Goal: Task Accomplishment & Management: Manage account settings

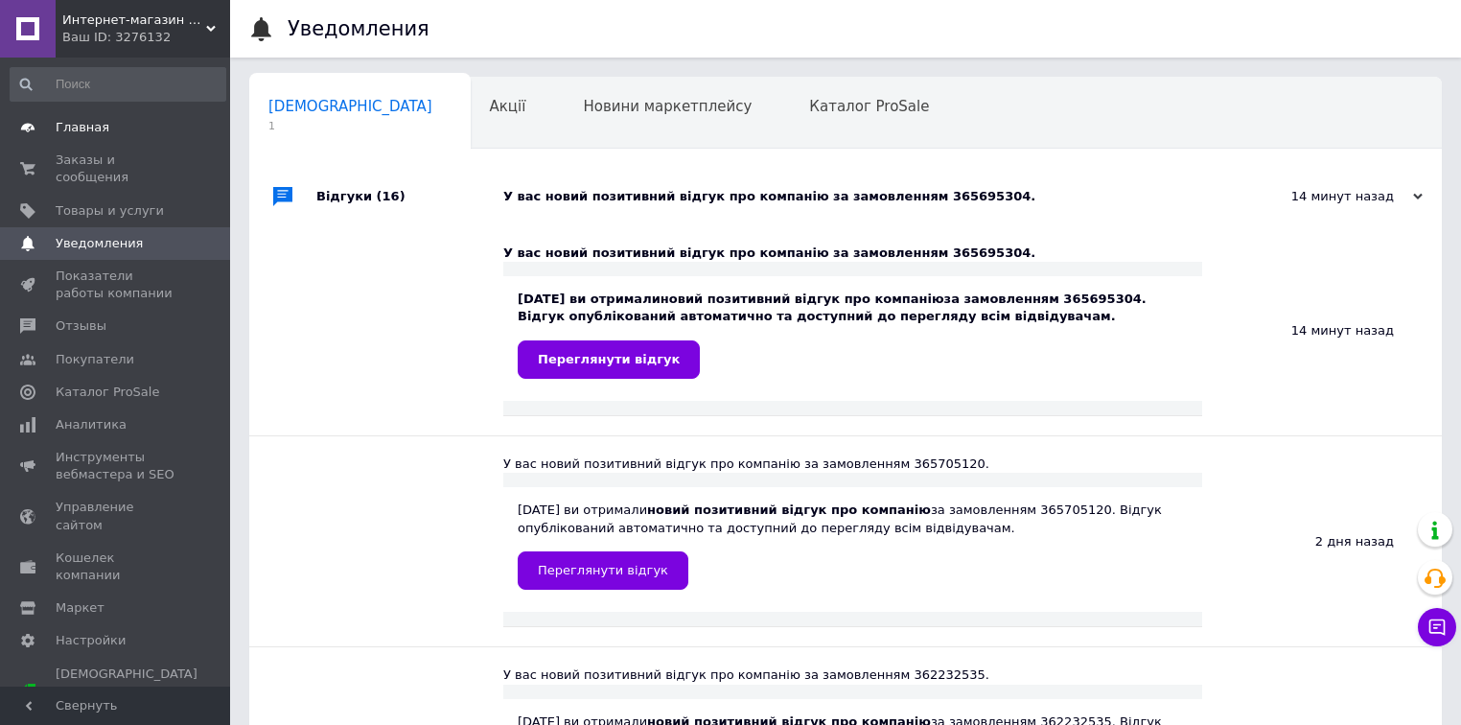
click at [92, 129] on span "Главная" at bounding box center [83, 127] width 54 height 17
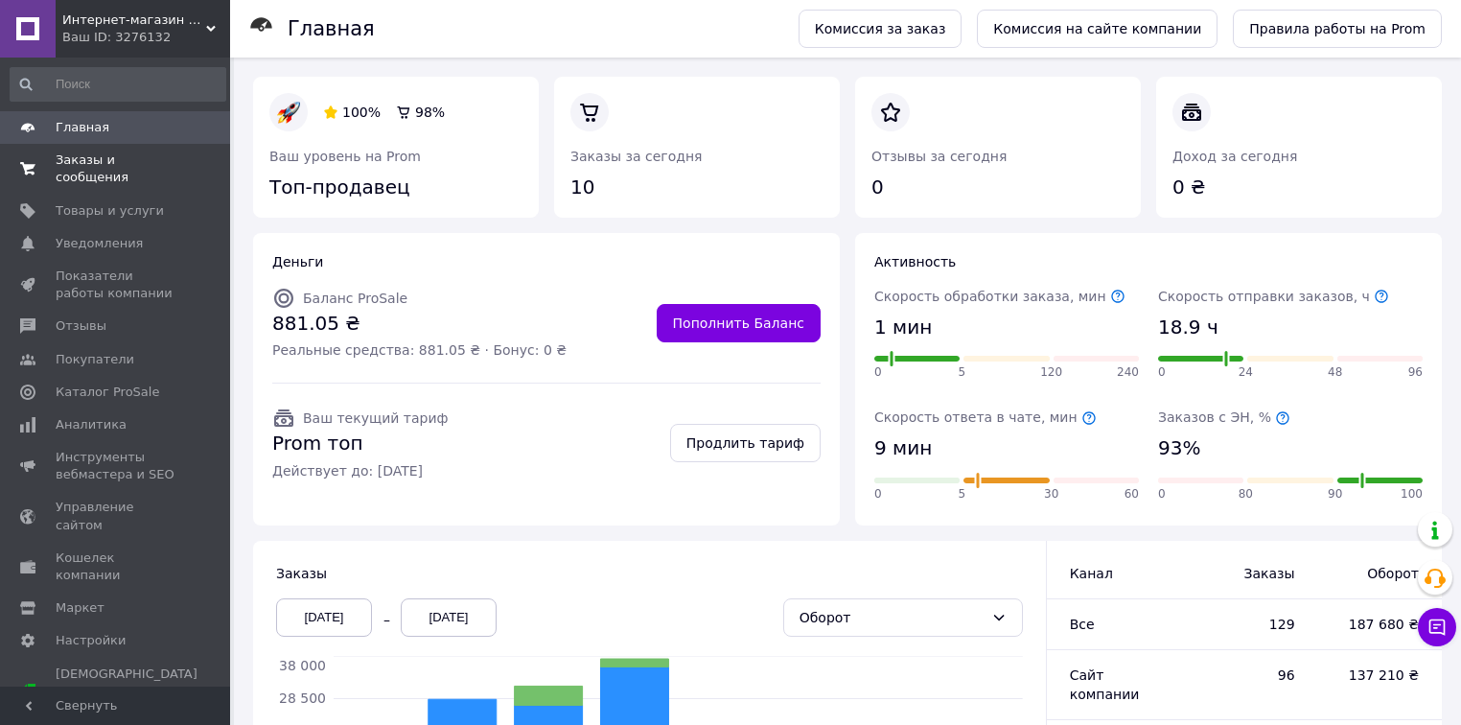
click at [100, 158] on span "Заказы и сообщения" at bounding box center [117, 168] width 122 height 35
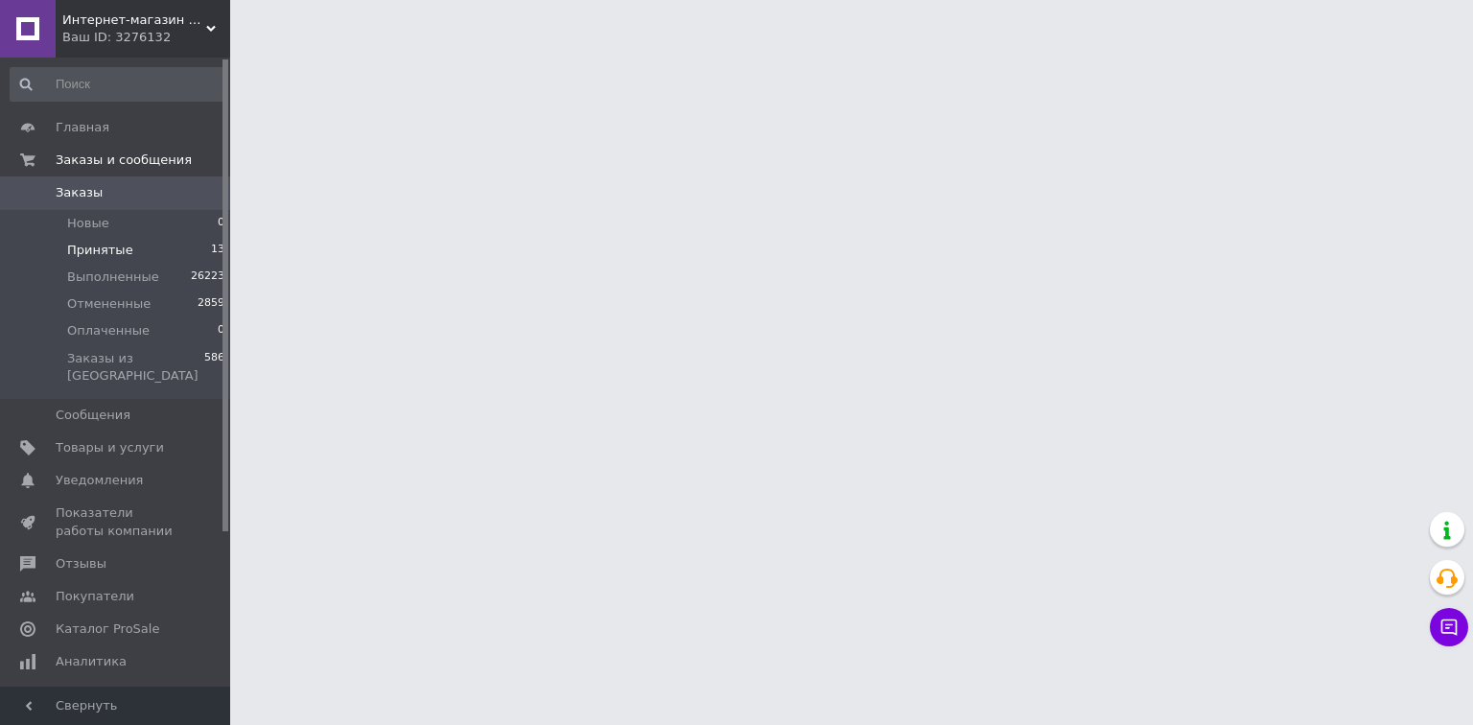
click at [116, 245] on span "Принятые" at bounding box center [100, 250] width 66 height 17
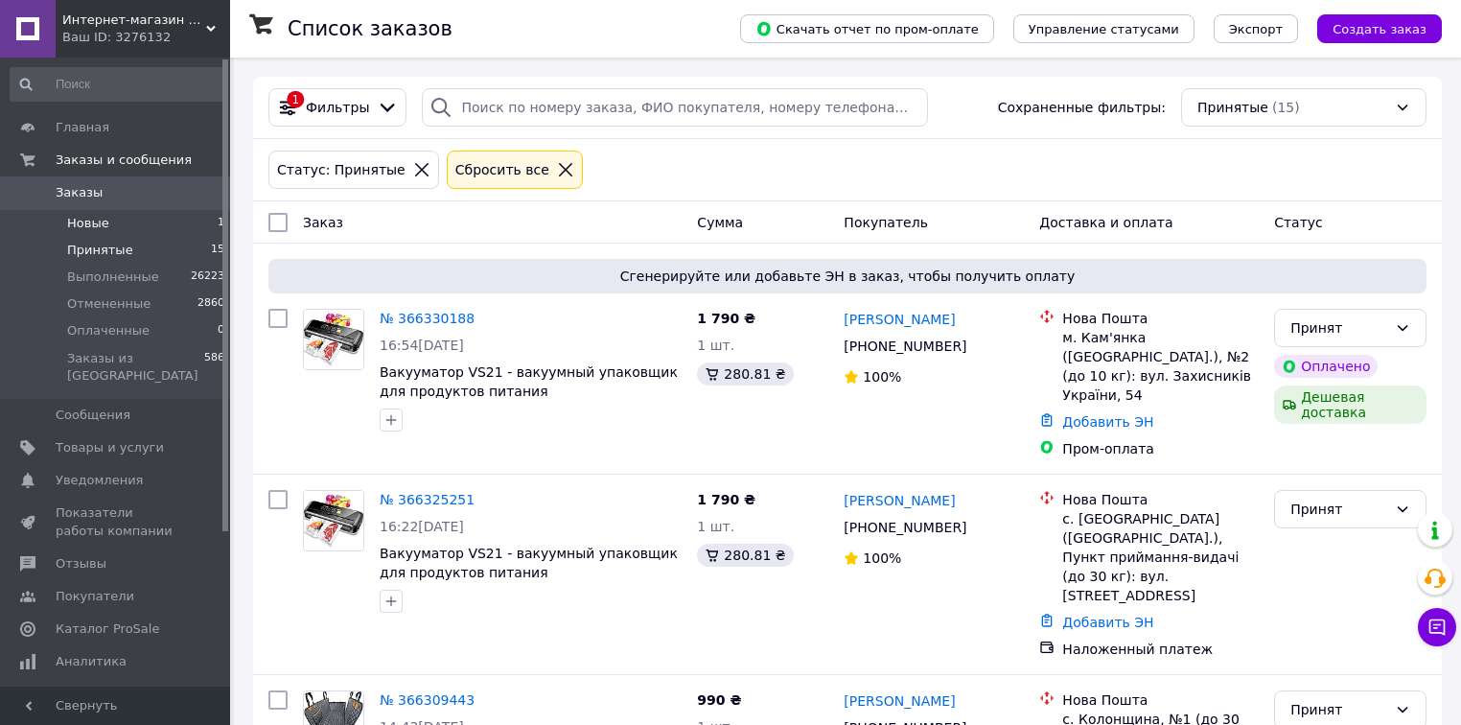
click at [109, 213] on li "Новые 1" at bounding box center [118, 223] width 236 height 27
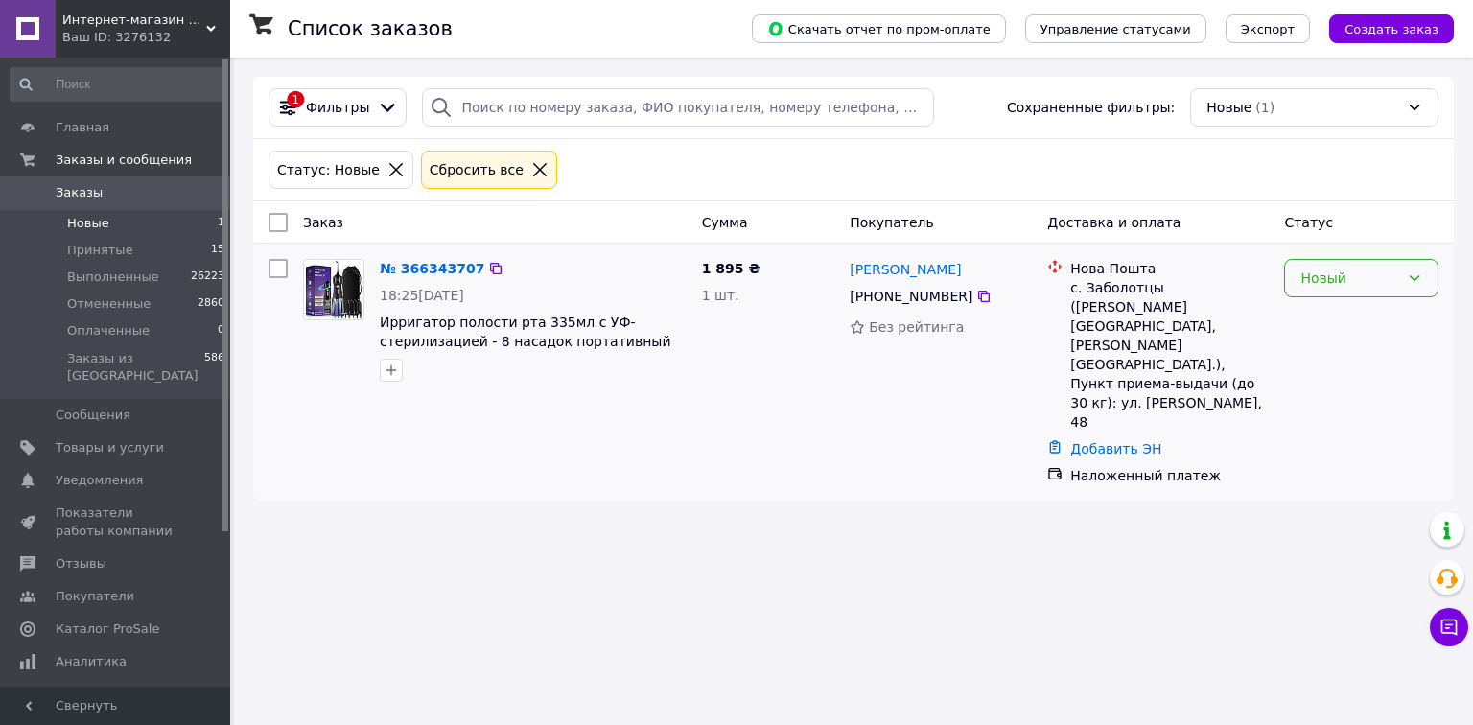
click at [1340, 275] on div "Новый" at bounding box center [1349, 277] width 99 height 21
click at [1331, 318] on li "Принят" at bounding box center [1361, 319] width 152 height 35
